Goal: Task Accomplishment & Management: Use online tool/utility

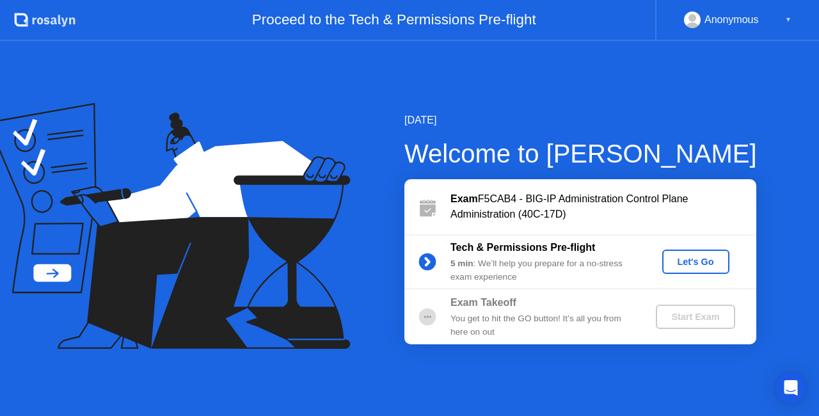
click at [713, 259] on div "Let's Go" at bounding box center [696, 262] width 57 height 10
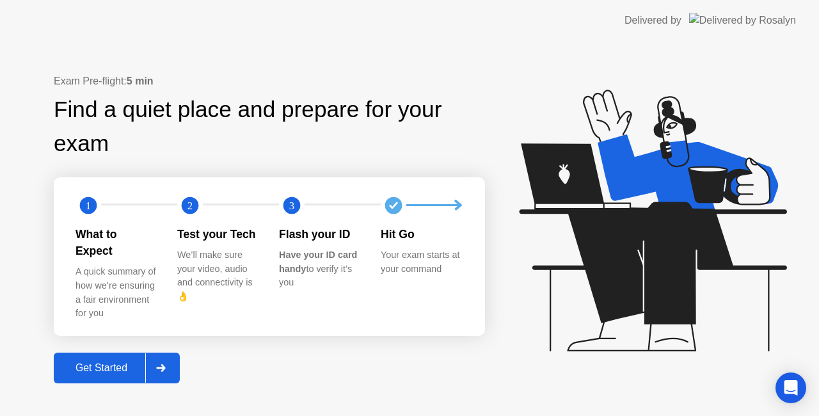
click at [111, 362] on div "Get Started" at bounding box center [102, 368] width 88 height 12
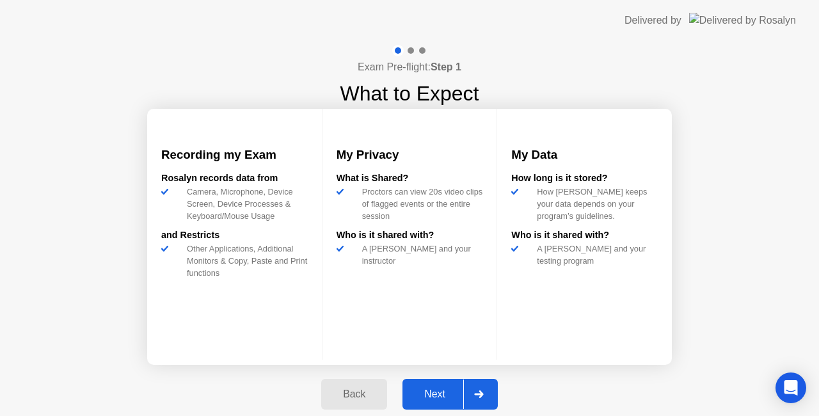
click at [451, 382] on button "Next" at bounding box center [450, 394] width 95 height 31
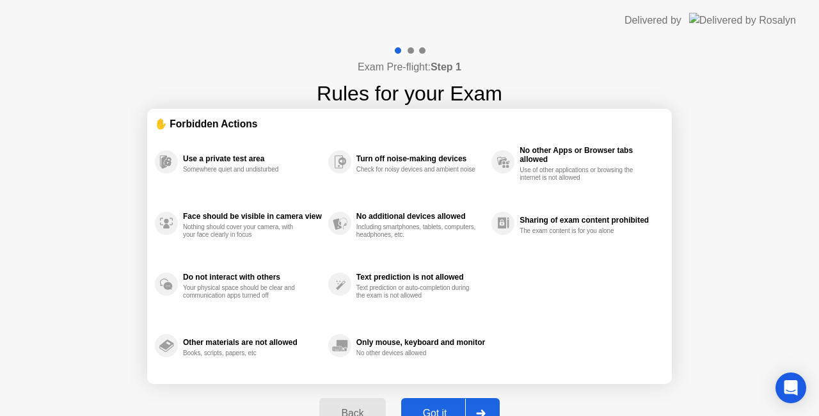
click at [458, 404] on button "Got it" at bounding box center [450, 413] width 99 height 31
select select "**********"
select select "*******"
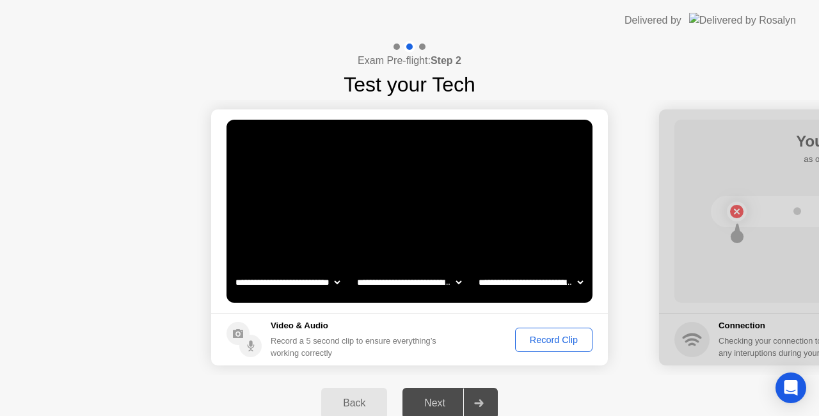
click at [543, 338] on div "Record Clip" at bounding box center [554, 340] width 68 height 10
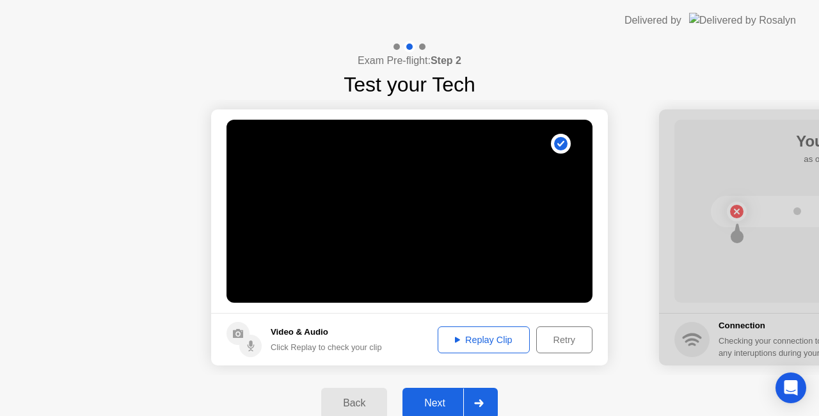
click at [474, 338] on div "Replay Clip" at bounding box center [483, 340] width 83 height 10
click at [447, 398] on div "Next" at bounding box center [434, 404] width 57 height 12
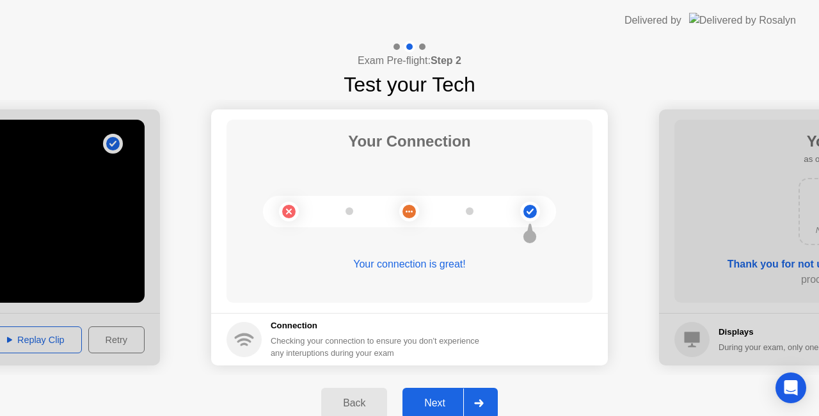
click at [442, 399] on div "Next" at bounding box center [434, 404] width 57 height 12
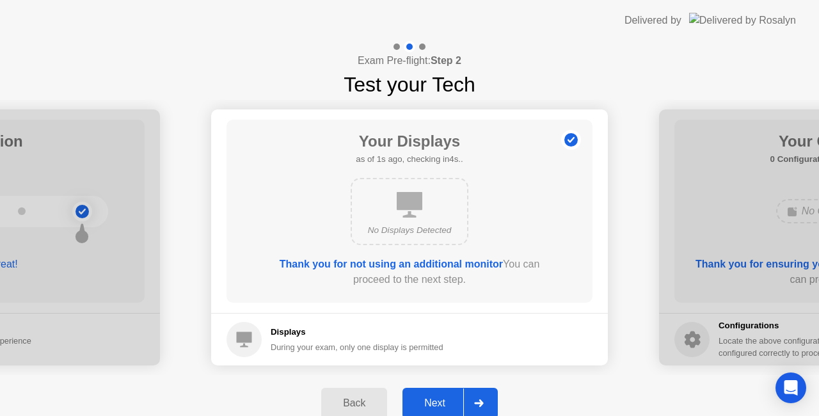
click at [448, 394] on button "Next" at bounding box center [450, 403] width 95 height 31
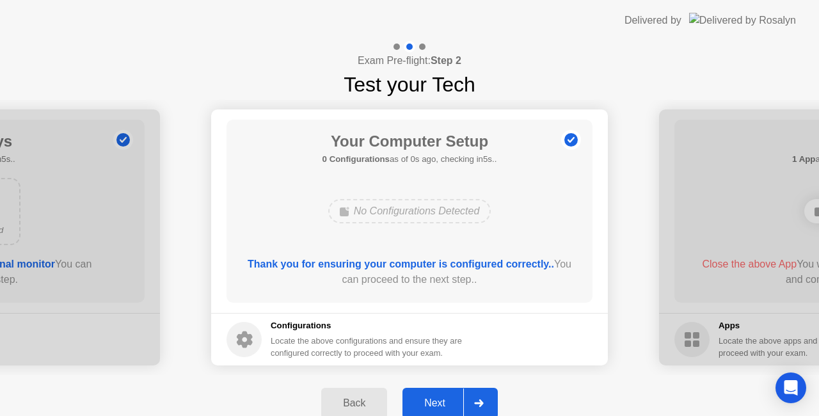
click at [453, 401] on div "Next" at bounding box center [434, 404] width 57 height 12
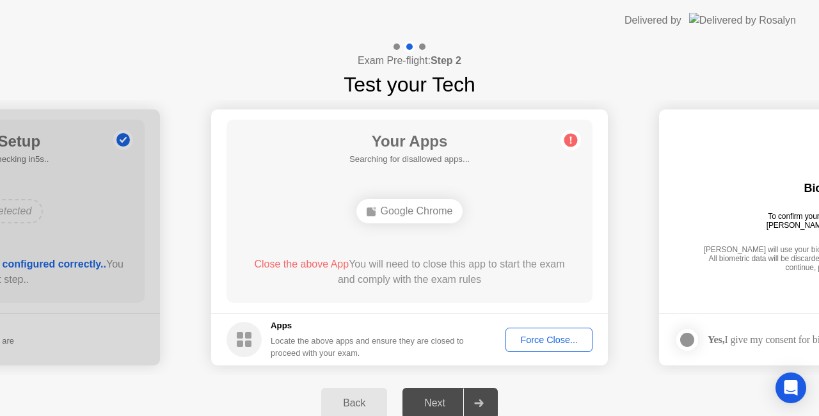
click at [535, 339] on div "Force Close..." at bounding box center [549, 340] width 78 height 10
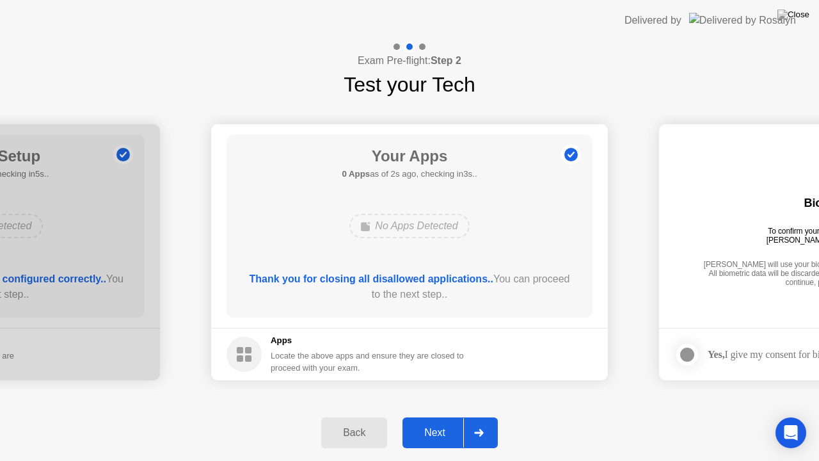
click at [438, 415] on div "Next" at bounding box center [434, 433] width 57 height 12
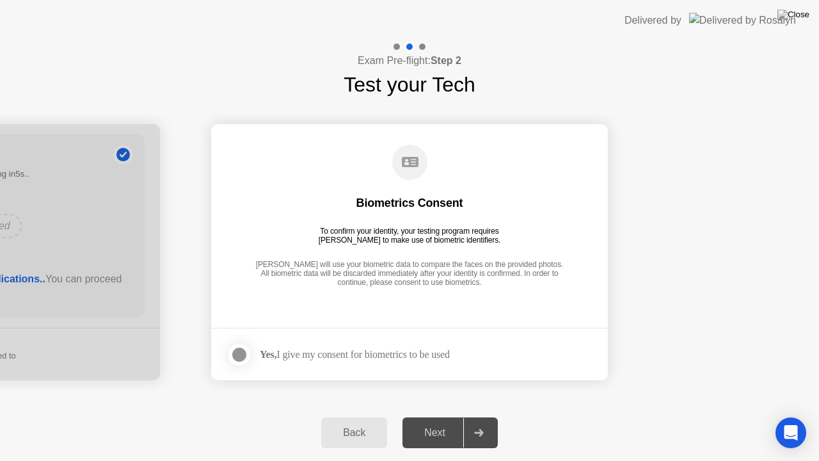
click at [245, 351] on div at bounding box center [239, 354] width 15 height 15
click at [442, 415] on div "Next" at bounding box center [434, 433] width 57 height 12
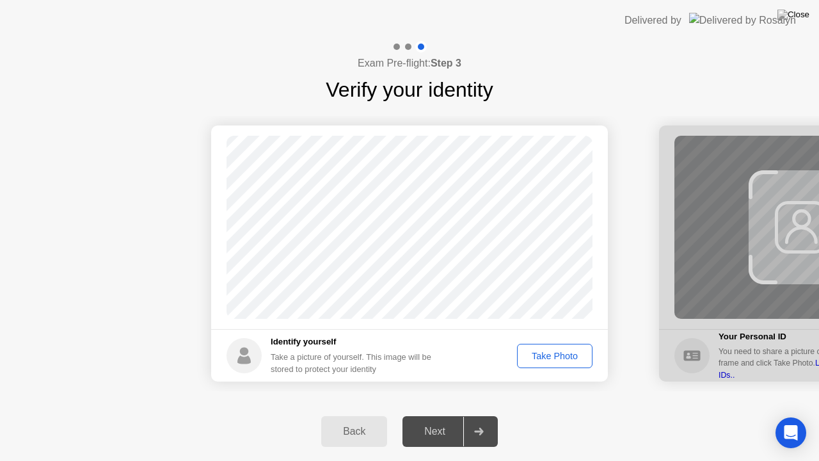
click at [563, 357] on div "Take Photo" at bounding box center [555, 356] width 67 height 10
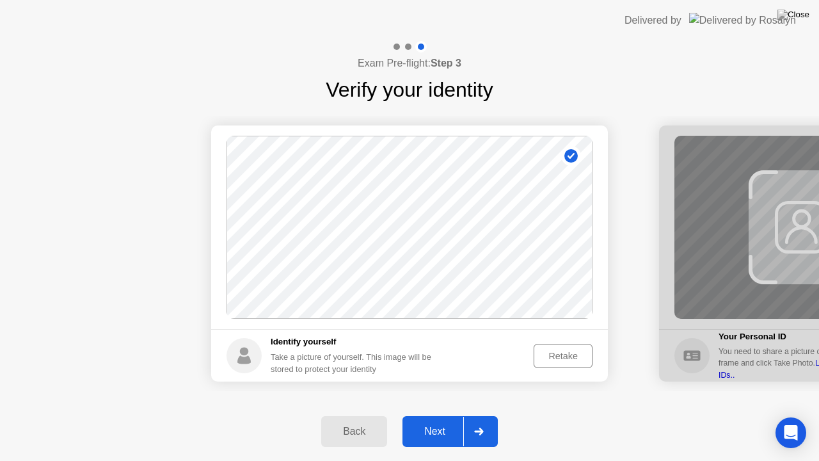
click at [563, 357] on div "Retake" at bounding box center [563, 356] width 50 height 10
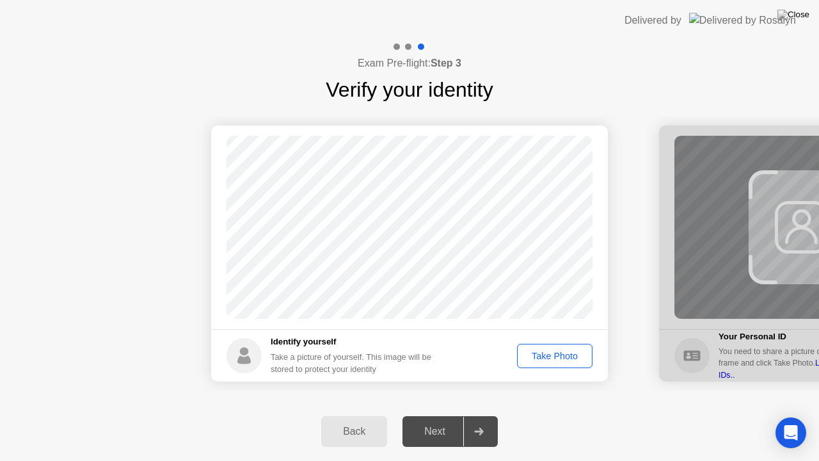
click at [563, 357] on div "Take Photo" at bounding box center [555, 356] width 67 height 10
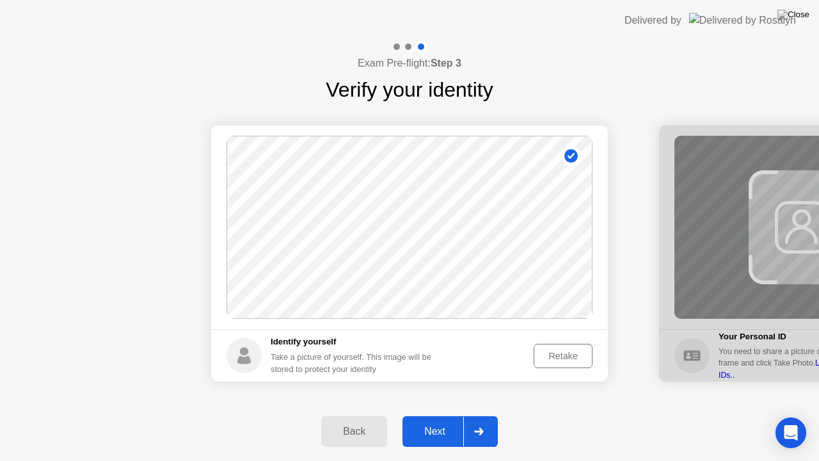
click at [443, 415] on div "Next" at bounding box center [434, 432] width 57 height 12
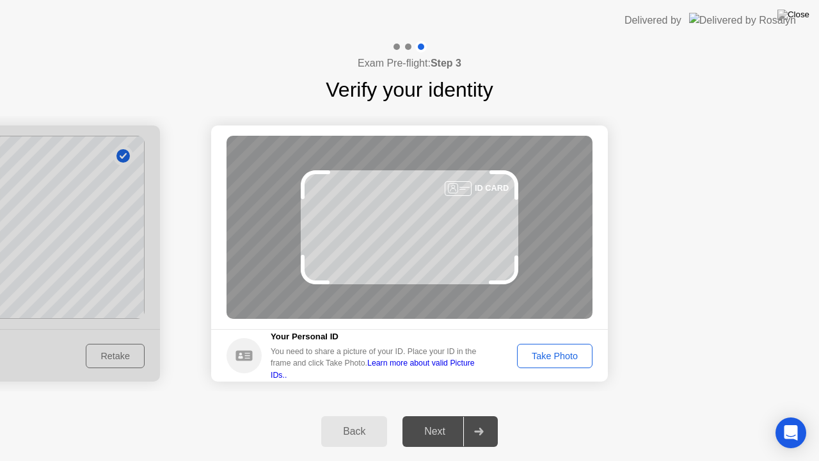
click at [552, 353] on div "Take Photo" at bounding box center [555, 356] width 67 height 10
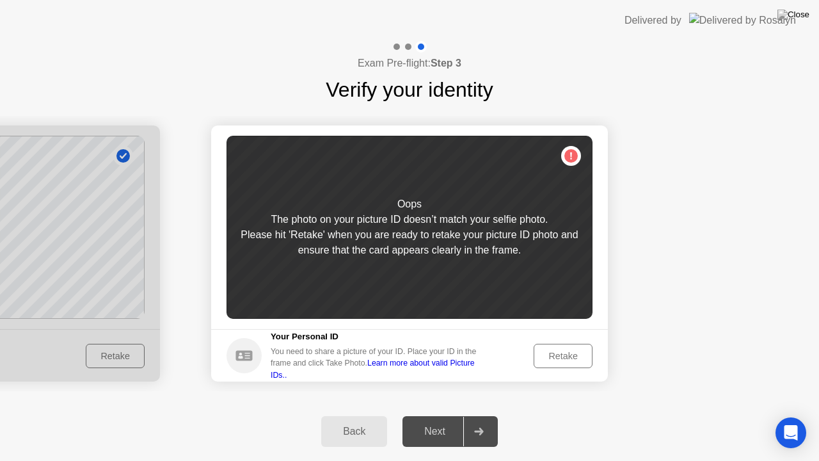
click at [566, 352] on div "Retake" at bounding box center [563, 356] width 50 height 10
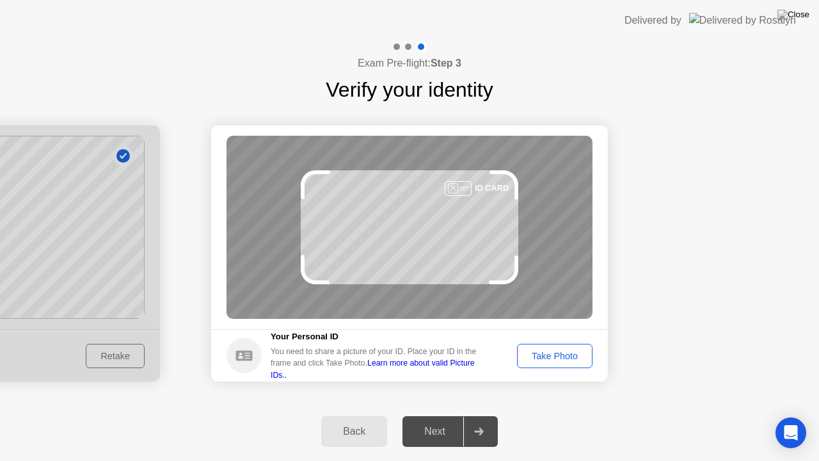
click at [554, 351] on div "Take Photo" at bounding box center [555, 356] width 67 height 10
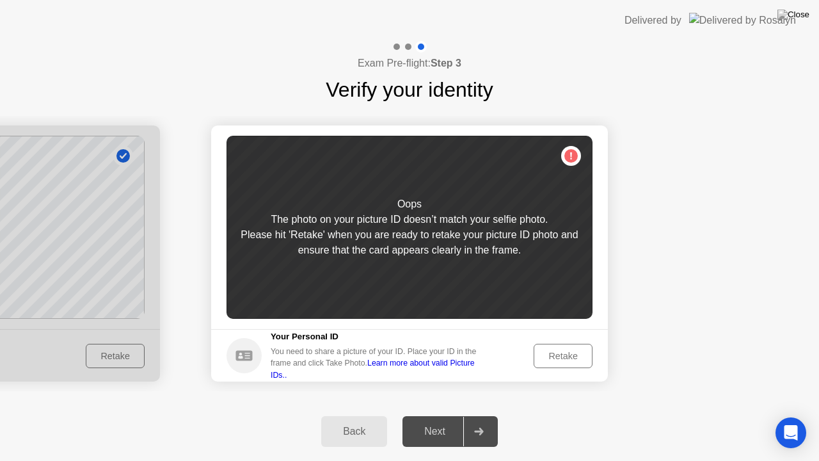
click at [561, 351] on div "Retake" at bounding box center [563, 356] width 50 height 10
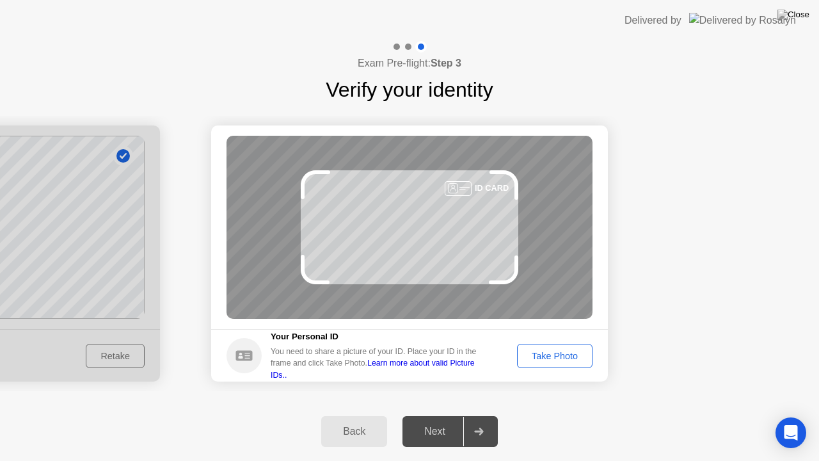
click at [540, 352] on div "Take Photo" at bounding box center [555, 356] width 67 height 10
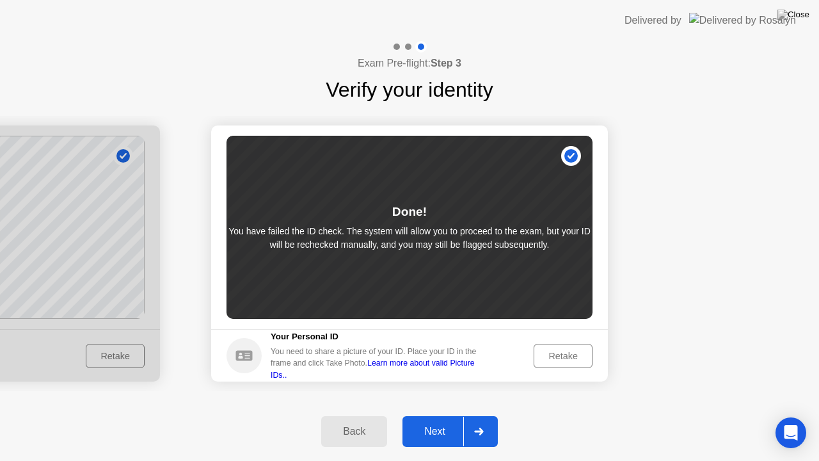
click at [476, 415] on icon at bounding box center [478, 432] width 9 height 8
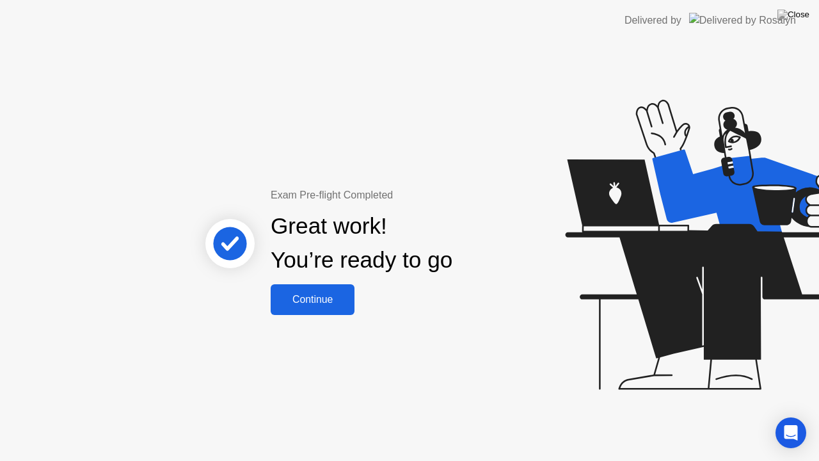
click at [334, 299] on div "Continue" at bounding box center [313, 300] width 76 height 12
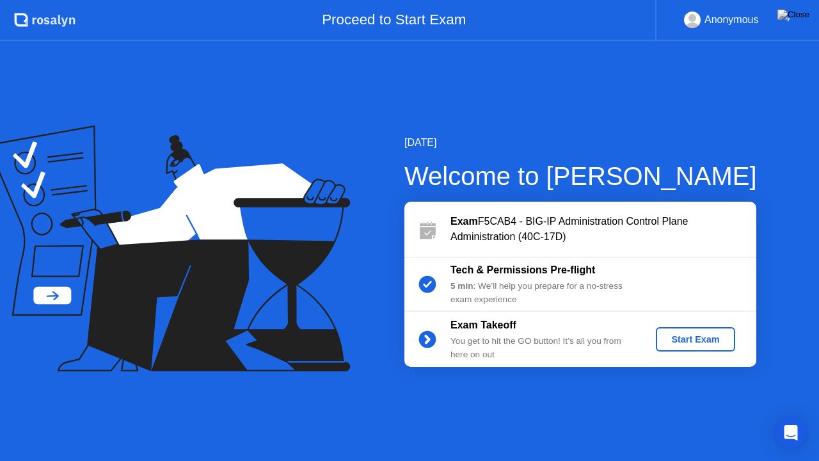
click at [686, 342] on div "Start Exam" at bounding box center [695, 339] width 68 height 10
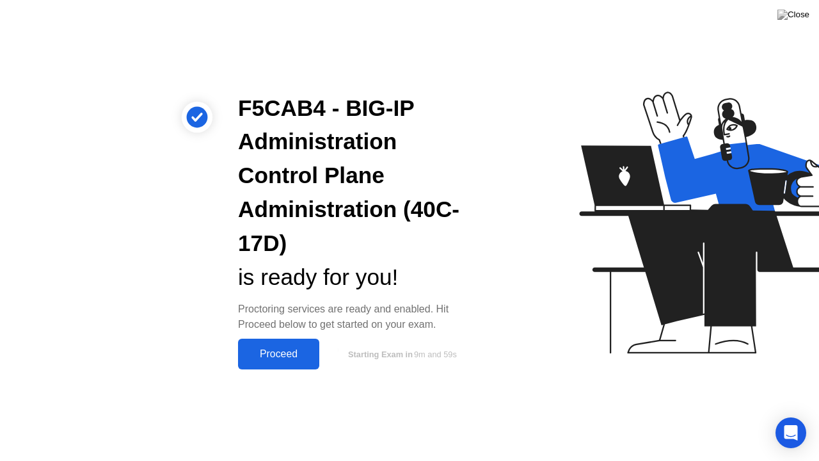
click at [283, 357] on div "Proceed" at bounding box center [279, 354] width 74 height 12
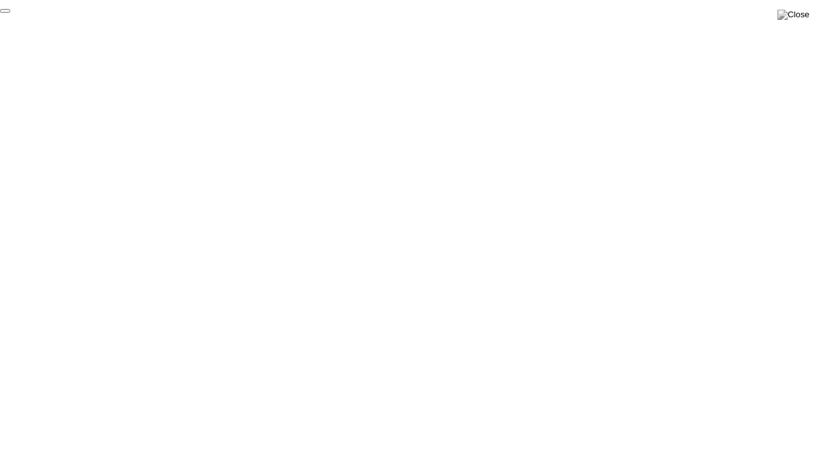
click div "End Proctoring Session"
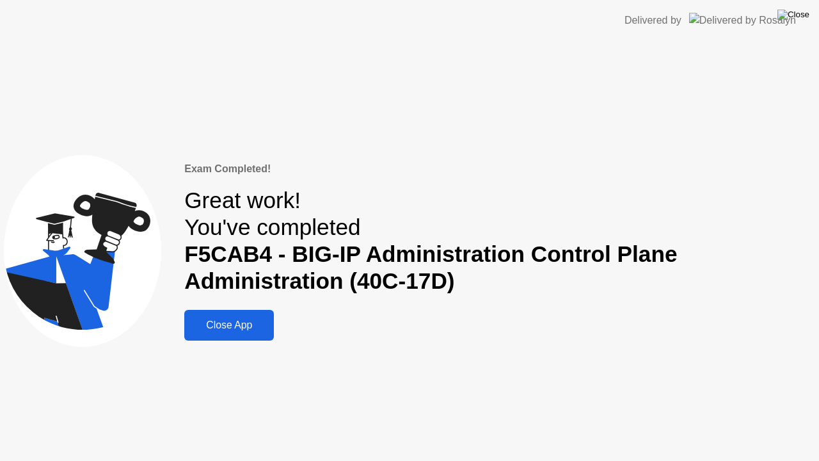
click at [800, 13] on img at bounding box center [794, 15] width 32 height 10
